Goal: Check status: Check status

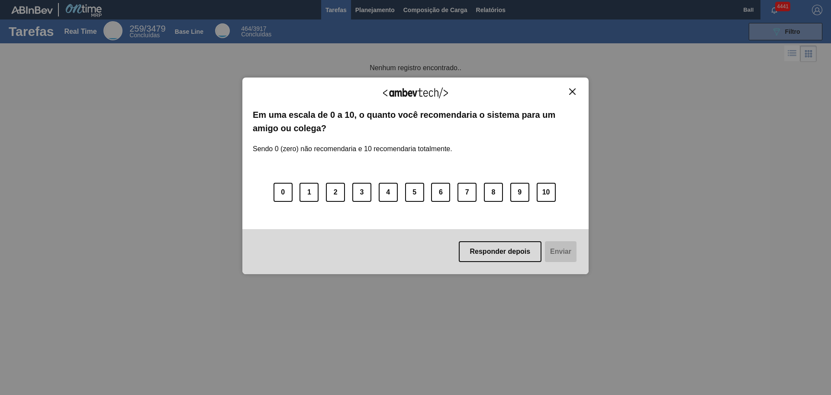
click at [570, 91] on img "Close" at bounding box center [572, 91] width 6 height 6
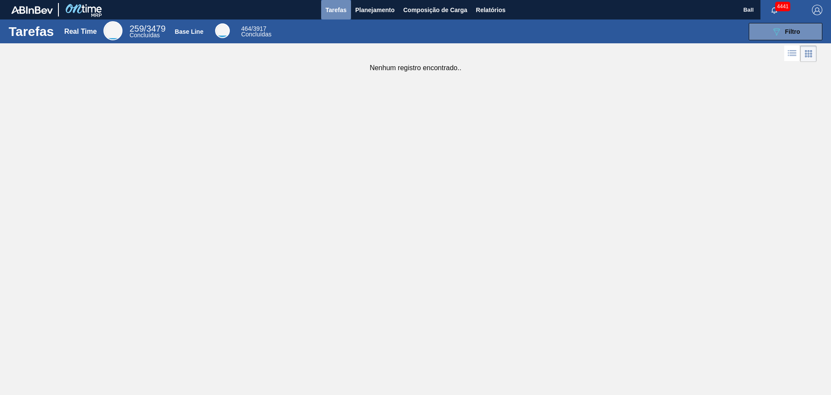
click at [341, 10] on span "Tarefas" at bounding box center [335, 10] width 21 height 10
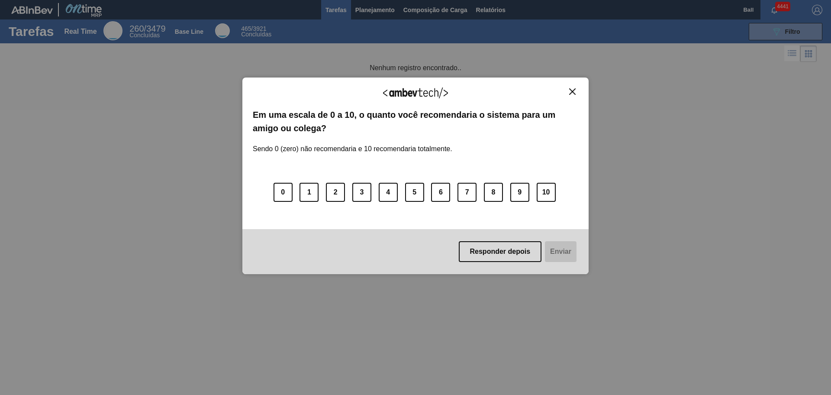
click at [570, 95] on div "Agradecemos seu feedback!" at bounding box center [415, 98] width 325 height 20
click at [567, 90] on button "Close" at bounding box center [573, 91] width 12 height 7
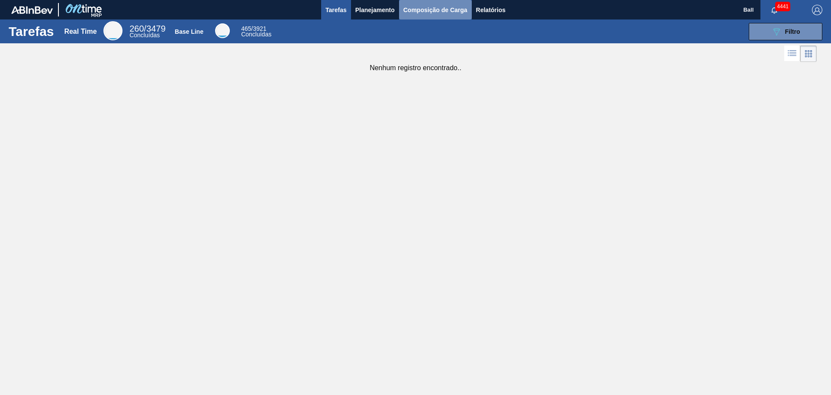
click at [446, 10] on span "Composição de Carga" at bounding box center [435, 10] width 64 height 10
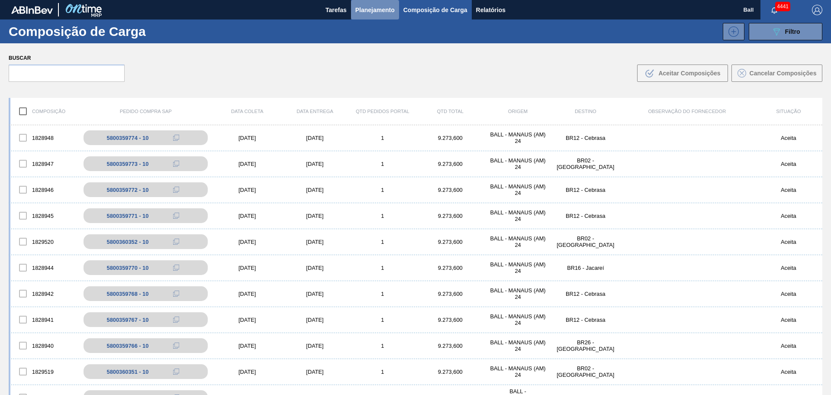
click at [391, 7] on span "Planejamento" at bounding box center [374, 10] width 39 height 10
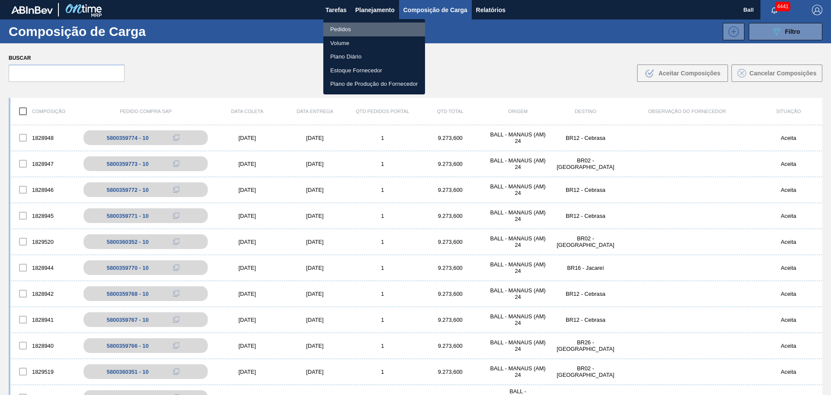
click at [368, 31] on li "Pedidos" at bounding box center [374, 30] width 102 height 14
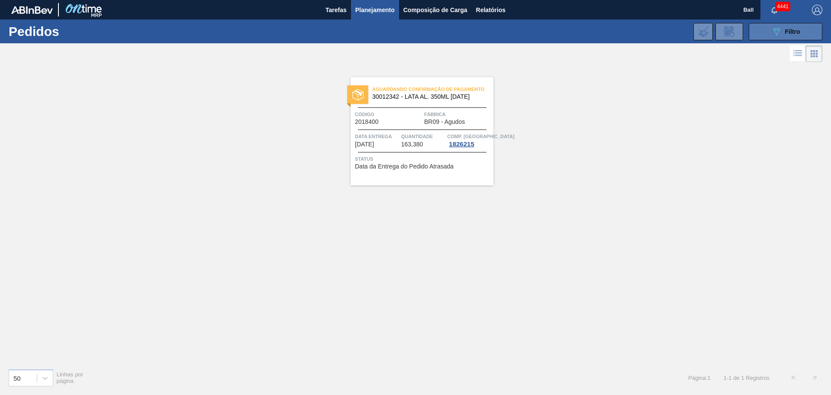
click at [791, 29] on span "Filtro" at bounding box center [792, 31] width 15 height 7
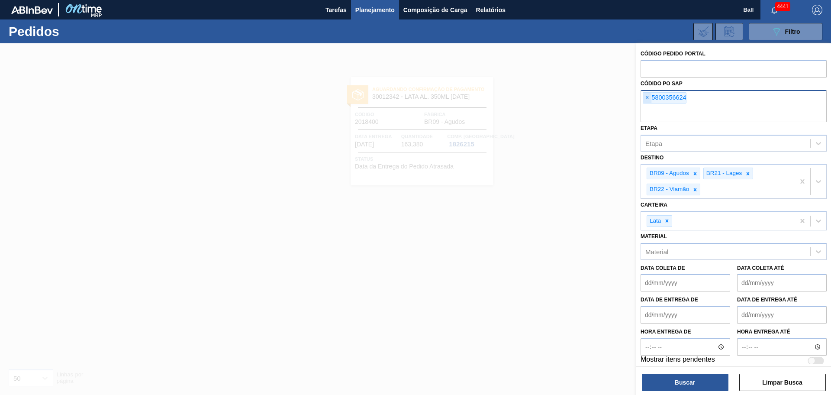
click at [647, 96] on span "×" at bounding box center [647, 98] width 8 height 10
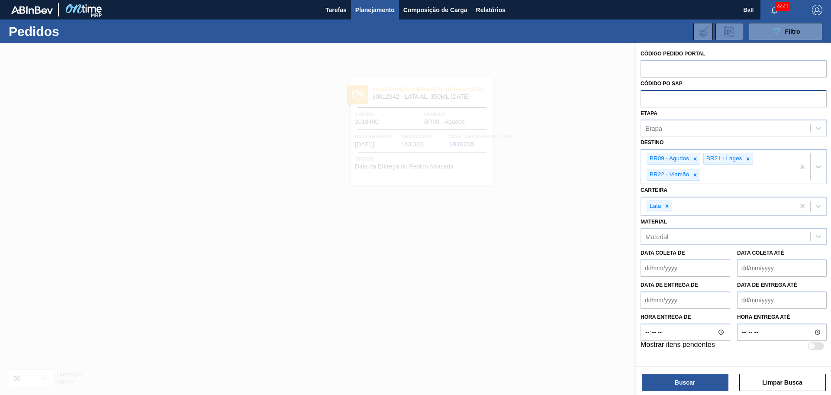
paste input "5800354799"
type input "5800354799"
click at [714, 384] on button "Buscar" at bounding box center [685, 382] width 87 height 17
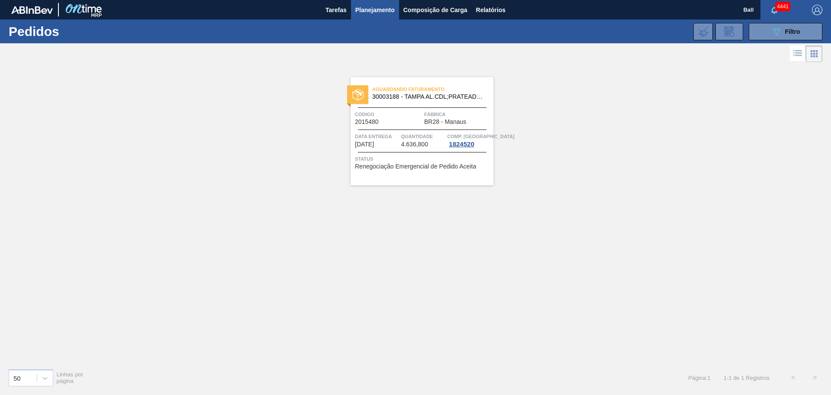
click at [399, 159] on span "Status" at bounding box center [423, 159] width 136 height 9
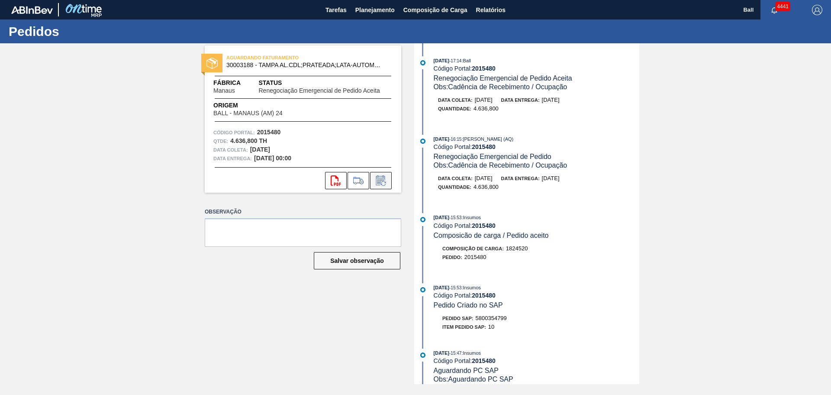
click at [383, 179] on icon at bounding box center [380, 181] width 6 height 5
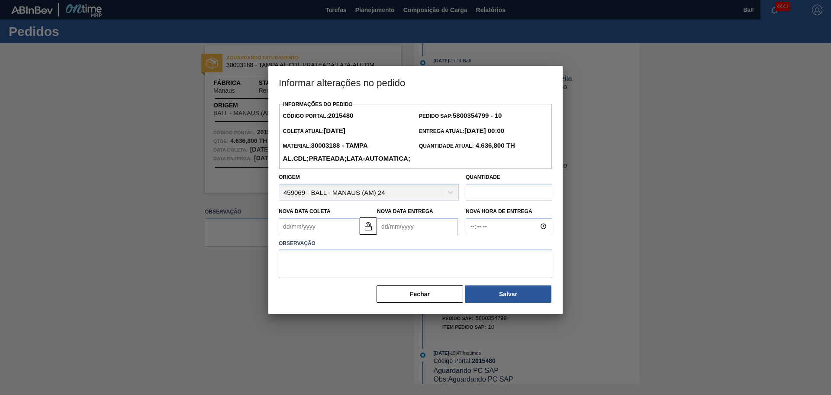
click at [329, 235] on Coleta2015480 "Nova Data Coleta" at bounding box center [319, 226] width 81 height 17
click at [358, 295] on div "12" at bounding box center [359, 289] width 12 height 12
type Coleta2015480 "[DATE]"
type Entrega2015480 "[DATE]"
click at [426, 266] on textarea at bounding box center [416, 263] width 274 height 29
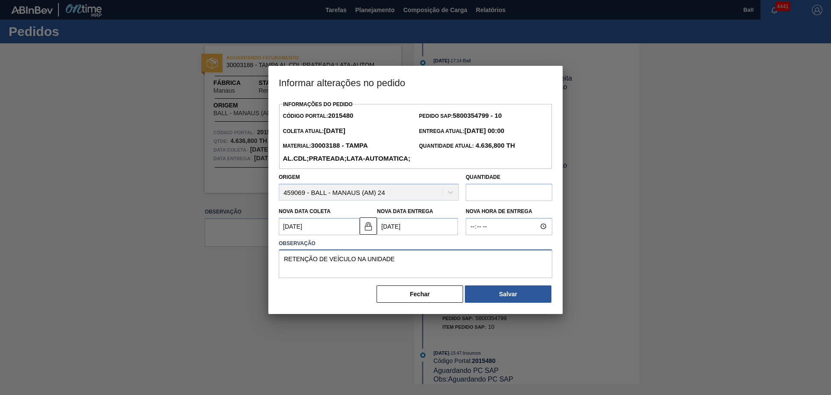
click at [283, 274] on textarea "RETENÇÃO DE VEÍCULO NA UNIDADE" at bounding box center [416, 263] width 274 height 29
type textarea "POSTERGAÇÃO DEVIDO A RETENÇÃO DE VEÍCULO NA UNIDADE"
click at [480, 303] on button "Salvar" at bounding box center [508, 293] width 87 height 17
click at [502, 303] on button "Salvar" at bounding box center [508, 293] width 87 height 17
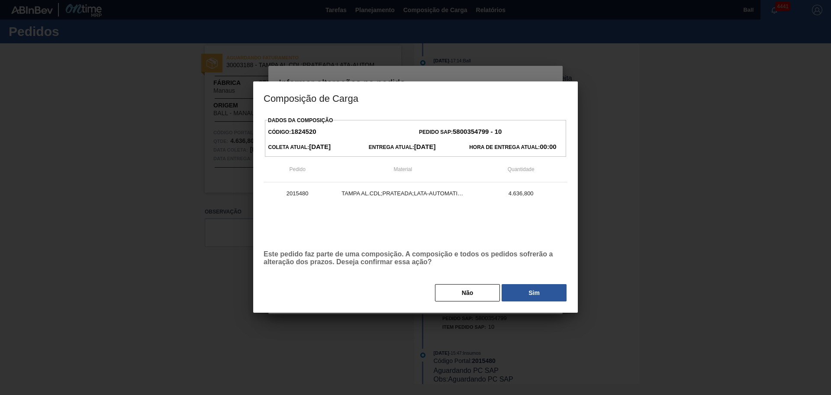
drag, startPoint x: 537, startPoint y: 290, endPoint x: 541, endPoint y: 300, distance: 9.7
click at [538, 290] on button "Sim" at bounding box center [534, 292] width 65 height 17
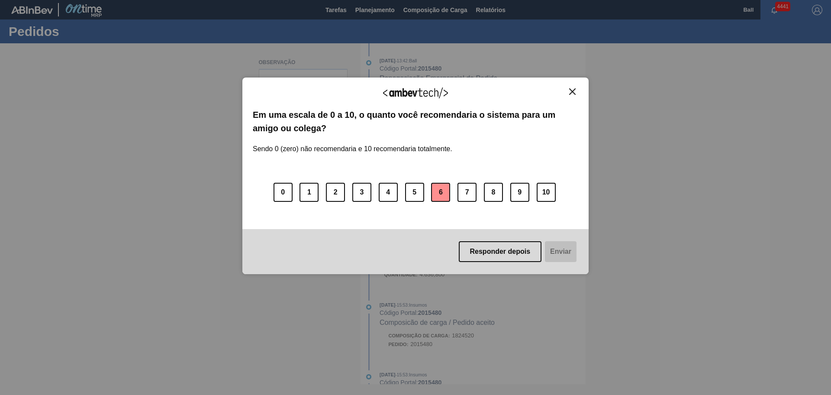
click at [446, 193] on button "6" at bounding box center [440, 192] width 19 height 19
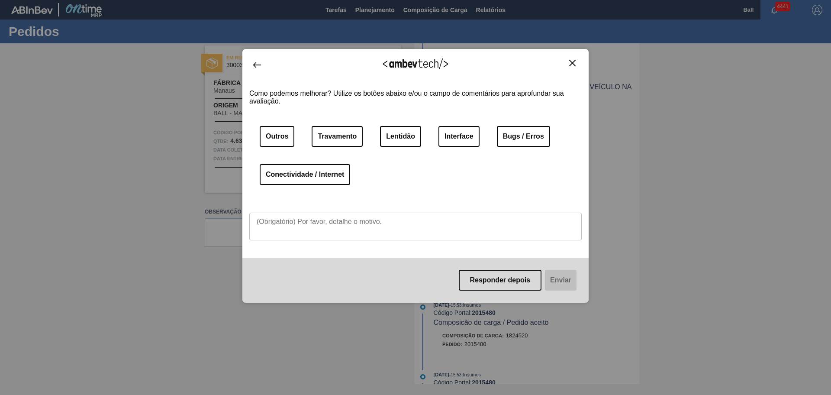
click at [568, 59] on button "Close" at bounding box center [573, 62] width 12 height 7
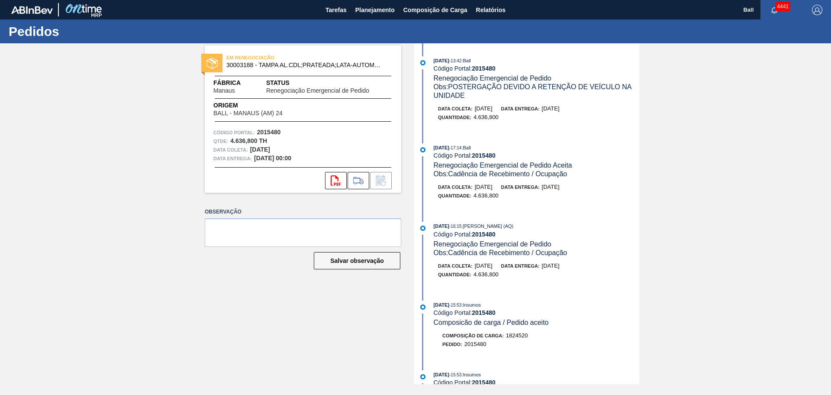
drag, startPoint x: 495, startPoint y: 103, endPoint x: 596, endPoint y: 109, distance: 101.5
click at [596, 109] on div "[DATE] 13:42 : Ball Código Portal: 2015480 Renegociação Emergencial de Pedido O…" at bounding box center [527, 93] width 223 height 74
click at [586, 128] on div "[DATE] 13:42 : Ball Código Portal: 2015480 Renegociação Emergencial de Pedido O…" at bounding box center [527, 93] width 223 height 74
